Goal: Obtain resource: Download file/media

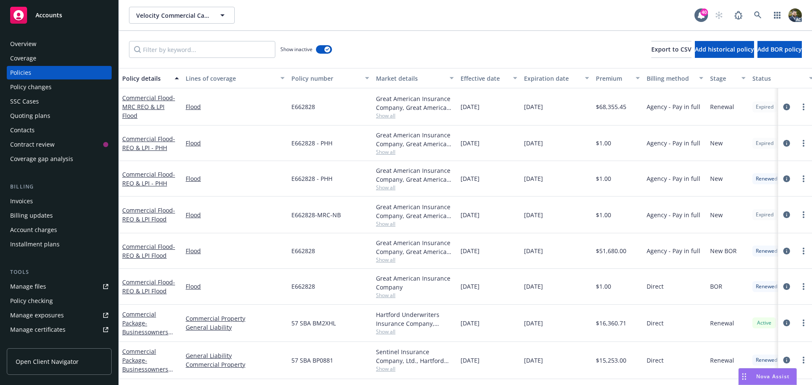
drag, startPoint x: 498, startPoint y: 28, endPoint x: 615, endPoint y: 17, distance: 117.3
click at [500, 27] on div "Velocity Commercial Capital Velocity Commercial Capital 40 AC" at bounding box center [465, 15] width 693 height 30
click at [754, 16] on link at bounding box center [758, 15] width 17 height 17
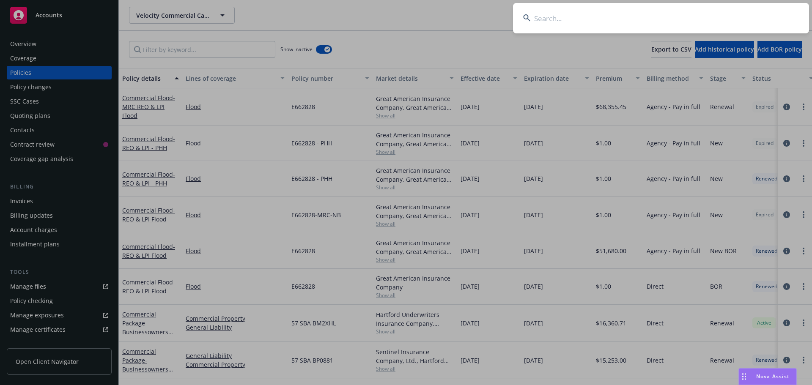
click at [601, 22] on input at bounding box center [661, 18] width 296 height 30
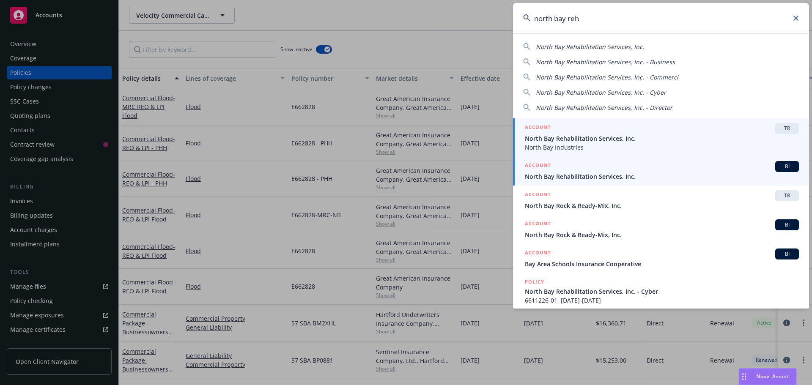
type input "north bay reh"
click at [599, 176] on span "North Bay Rehabilitation Services, Inc." at bounding box center [662, 176] width 274 height 9
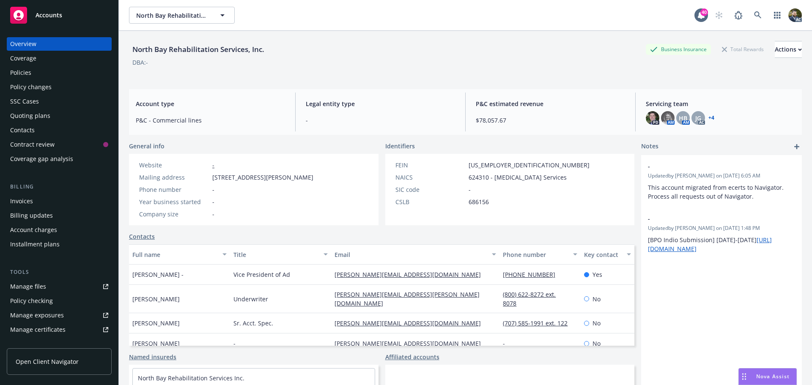
click at [13, 71] on div "Policies" at bounding box center [20, 73] width 21 height 14
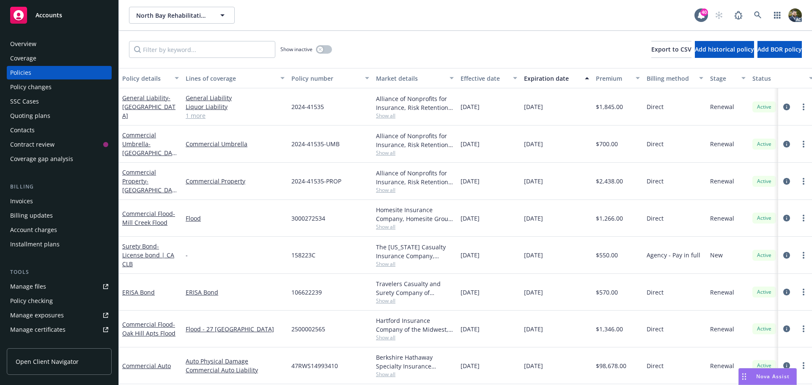
click at [154, 76] on div "Policy details" at bounding box center [145, 78] width 47 height 9
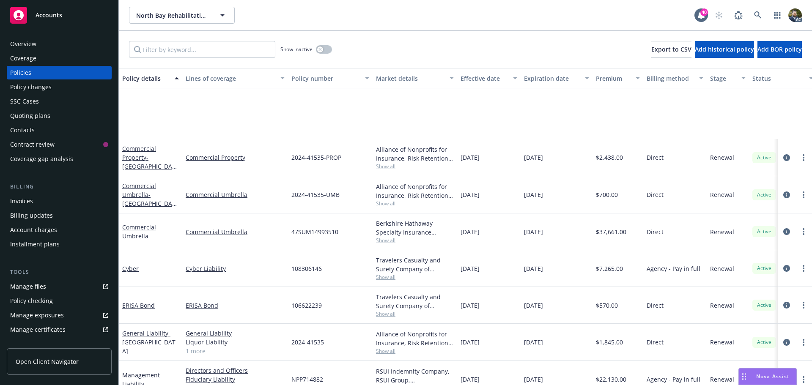
scroll to position [188, 0]
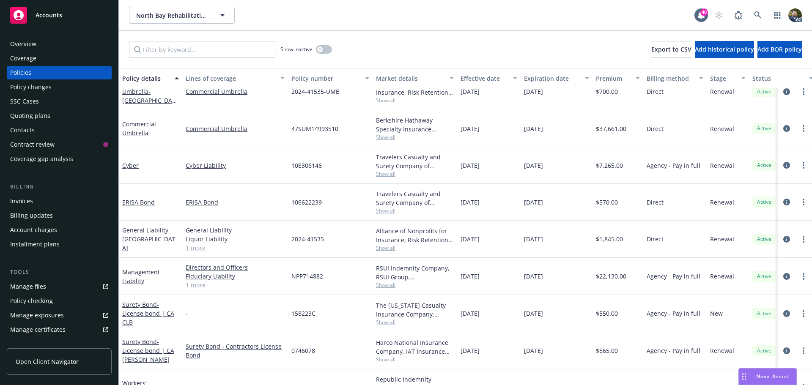
click at [197, 284] on link "1 more" at bounding box center [235, 285] width 99 height 9
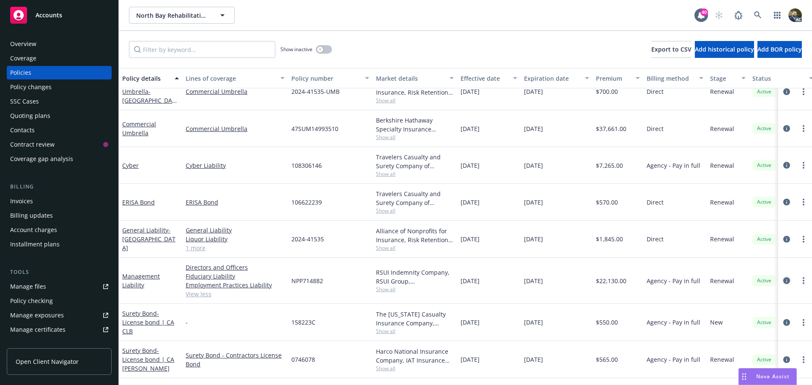
click at [784, 278] on icon "circleInformation" at bounding box center [787, 281] width 7 height 7
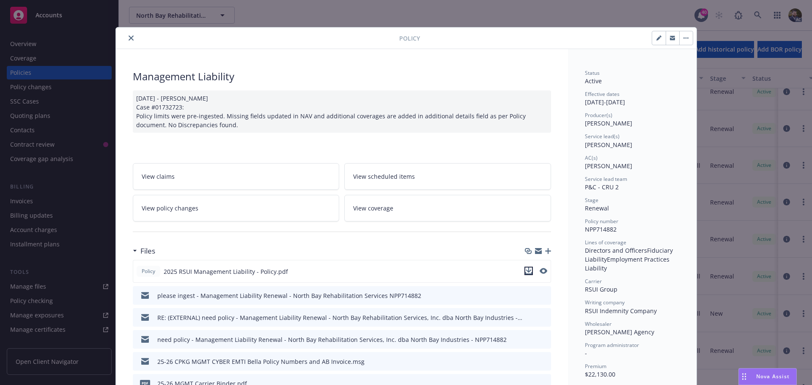
click at [526, 270] on icon "download file" at bounding box center [529, 271] width 7 height 7
drag, startPoint x: 125, startPoint y: 38, endPoint x: 217, endPoint y: 37, distance: 91.4
click at [129, 38] on icon "close" at bounding box center [131, 38] width 5 height 5
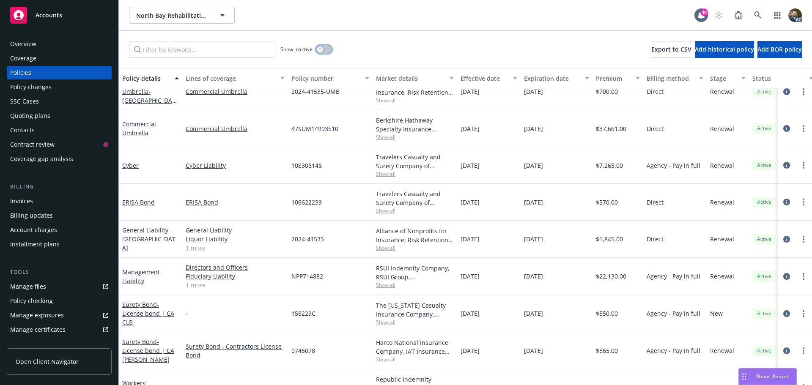
click at [322, 49] on icon "button" at bounding box center [320, 49] width 3 height 3
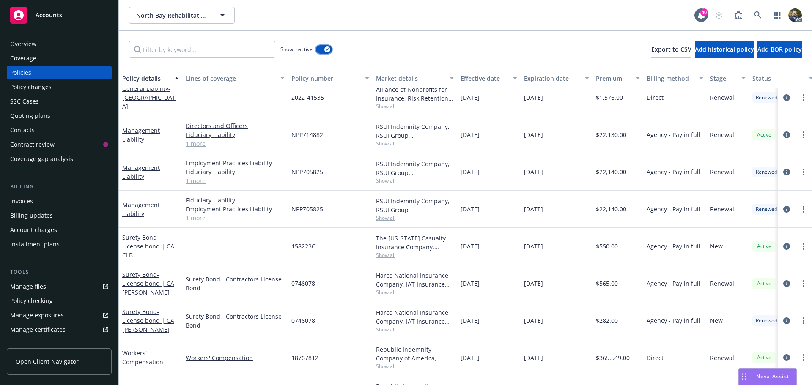
scroll to position [2039, 0]
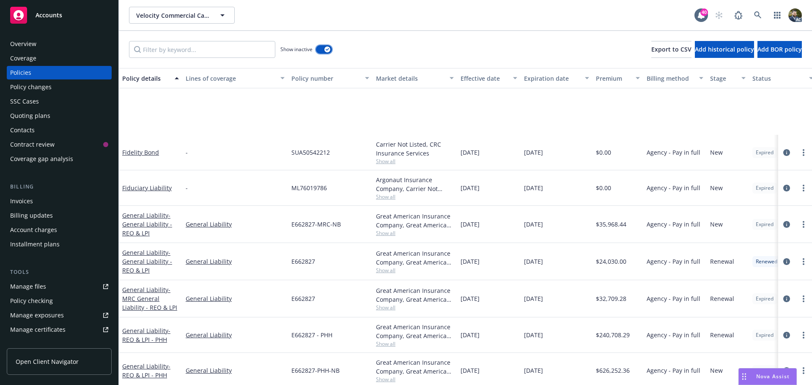
scroll to position [1050, 0]
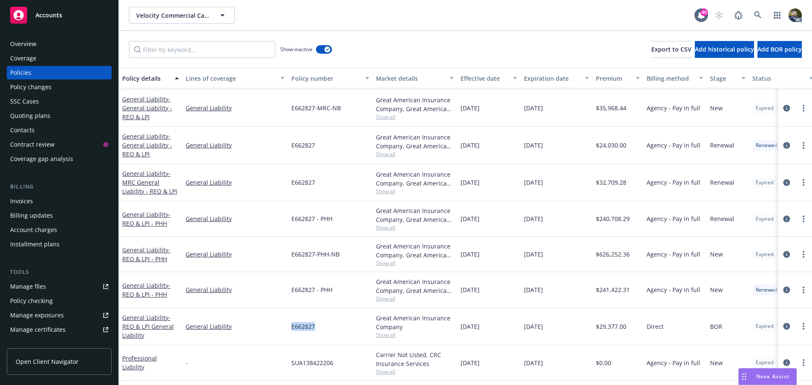
drag, startPoint x: 316, startPoint y: 329, endPoint x: 292, endPoint y: 330, distance: 24.6
click at [292, 330] on div "E662827" at bounding box center [330, 326] width 85 height 37
copy span "E662827"
